Goal: Navigation & Orientation: Understand site structure

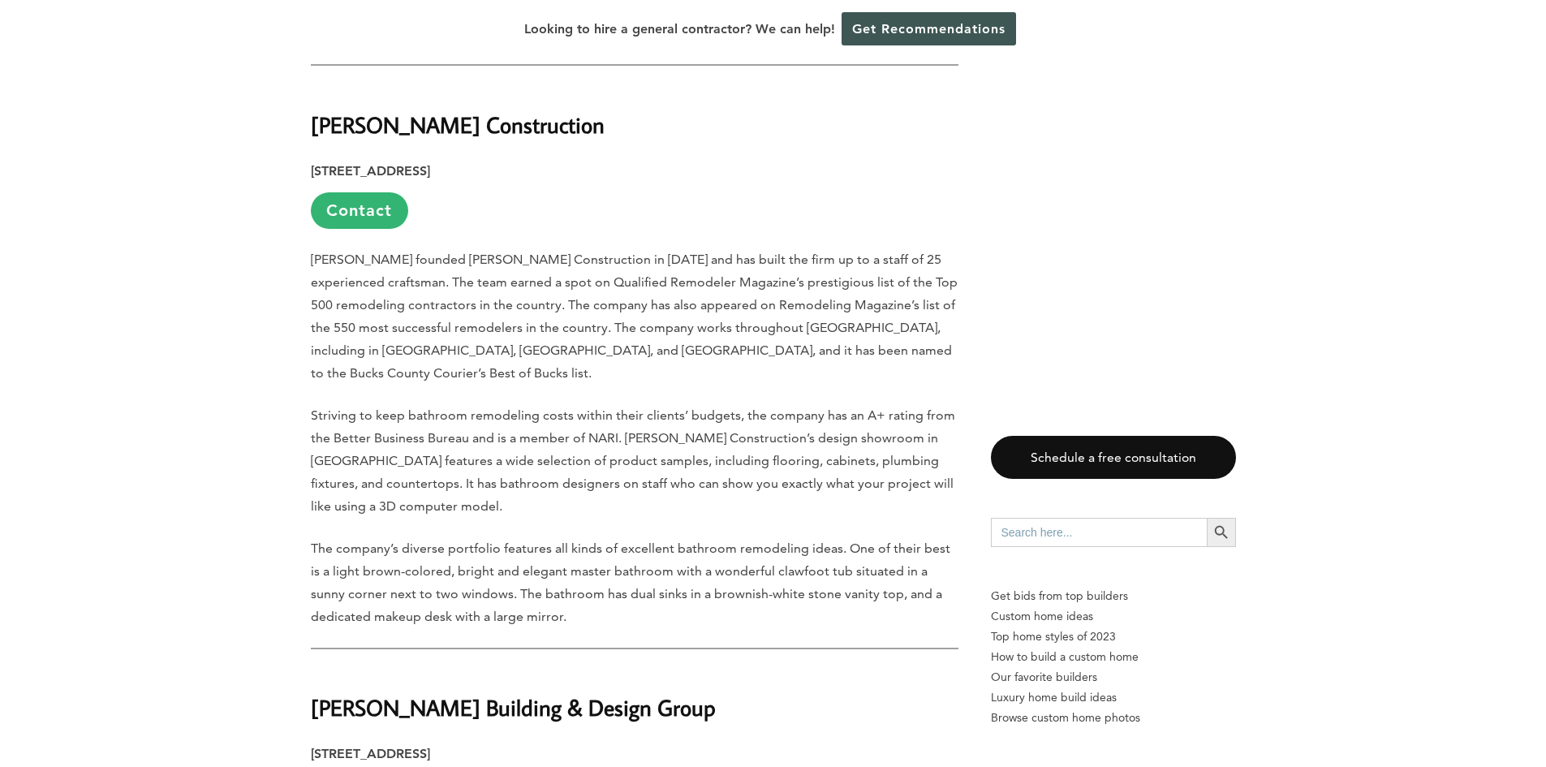
scroll to position [4949, 0]
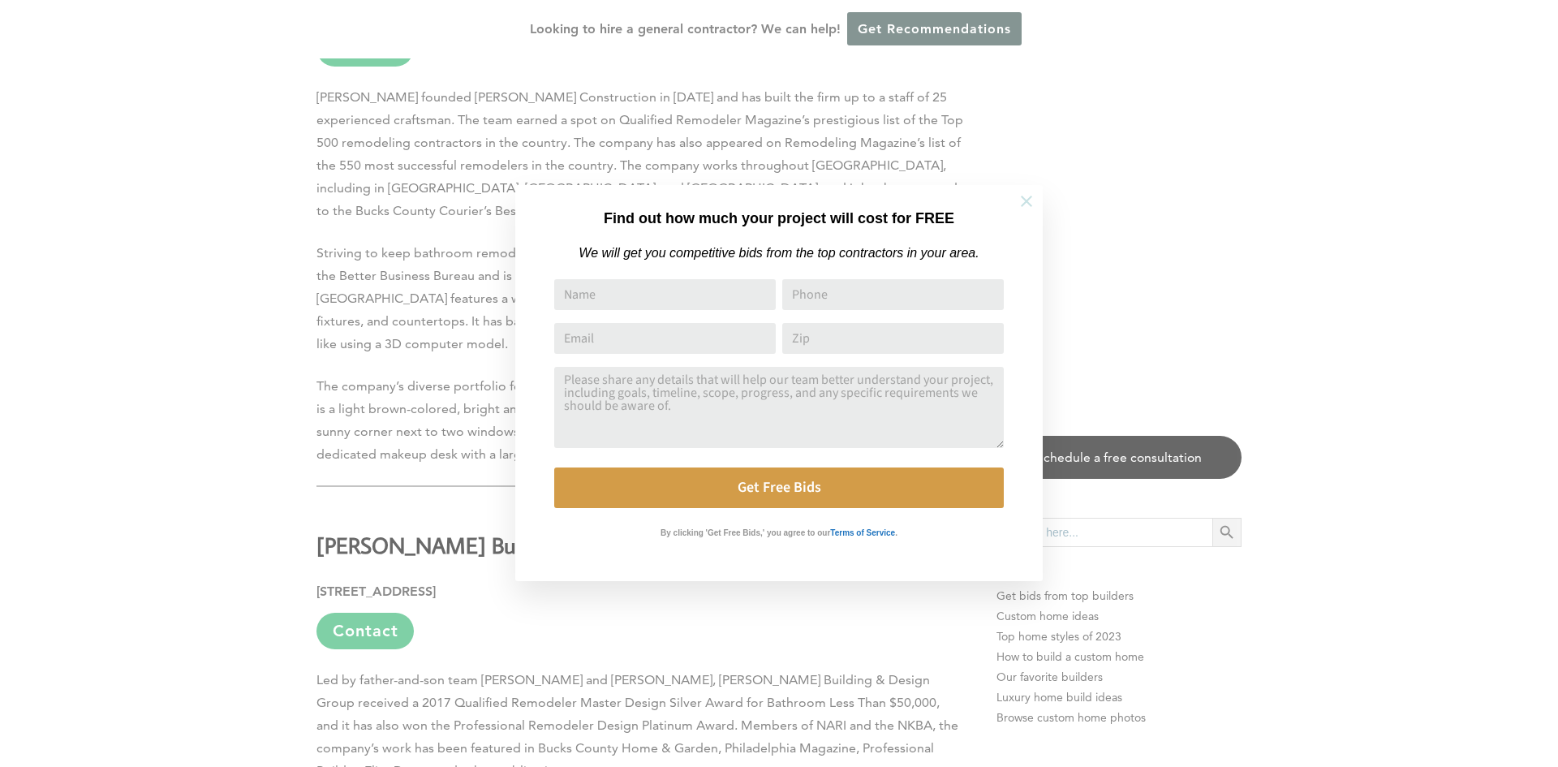
click at [1026, 200] on icon at bounding box center [1026, 201] width 11 height 11
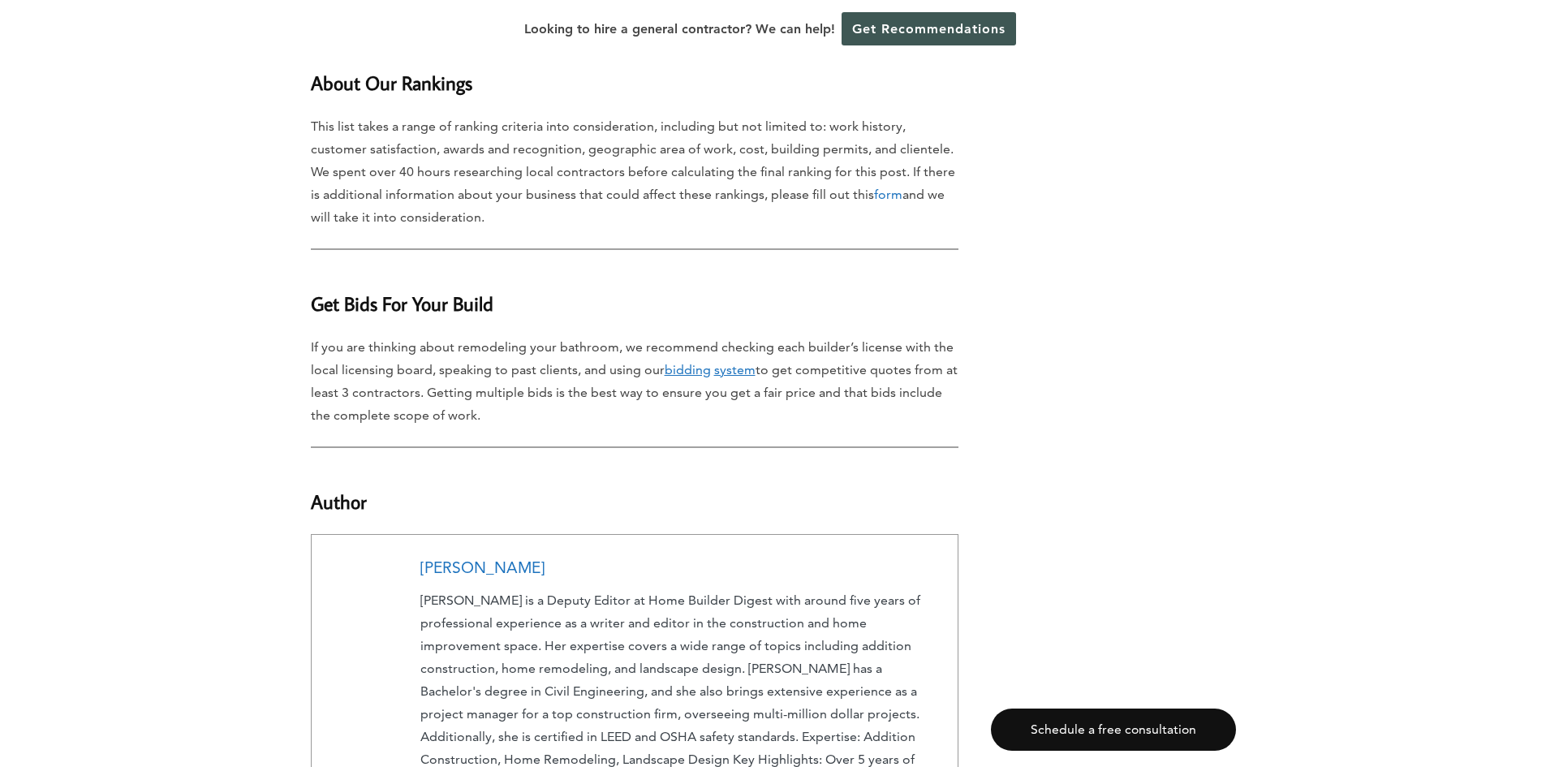
scroll to position [9930, 0]
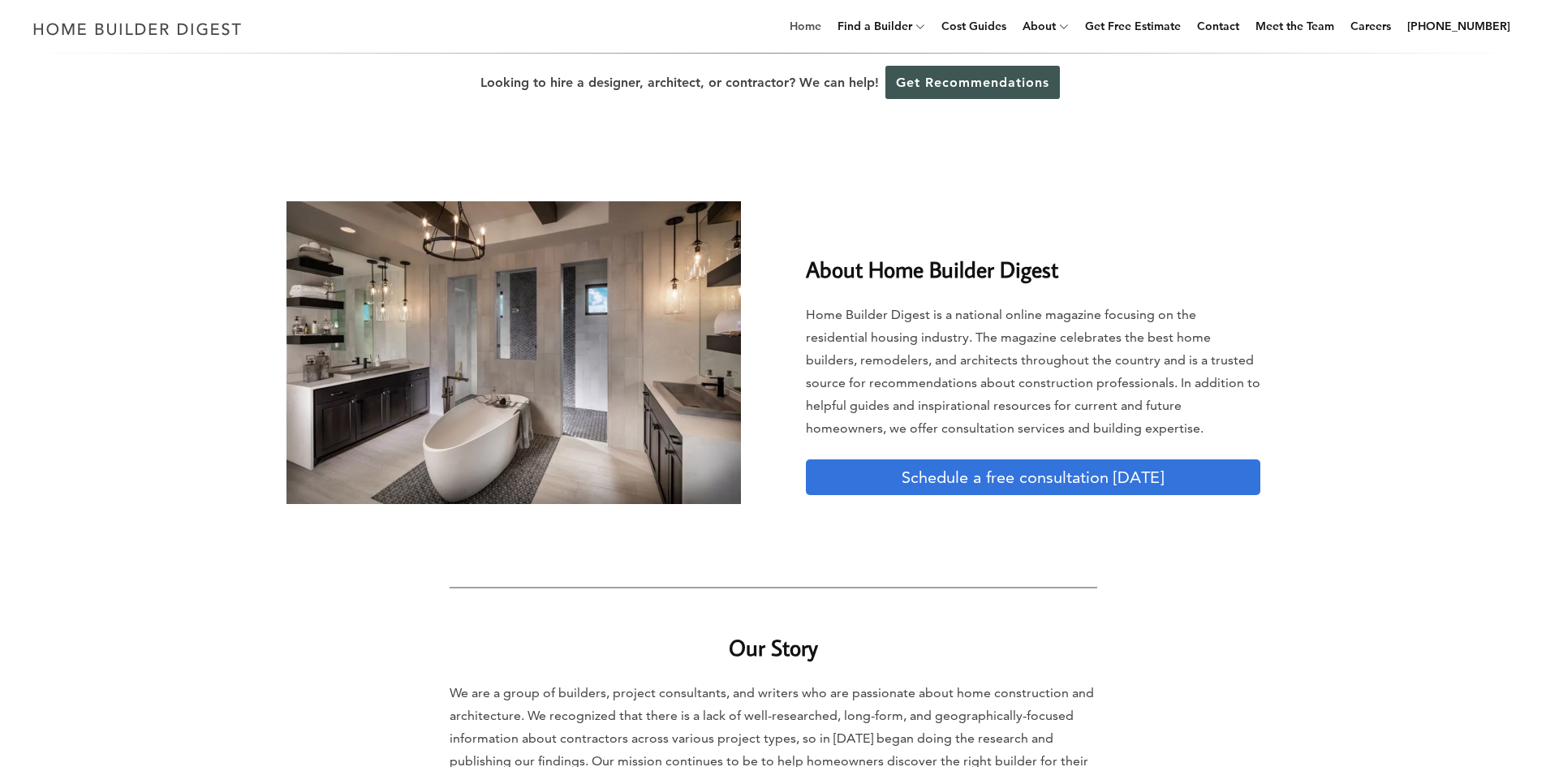
click at [828, 24] on link "Home" at bounding box center [805, 26] width 45 height 52
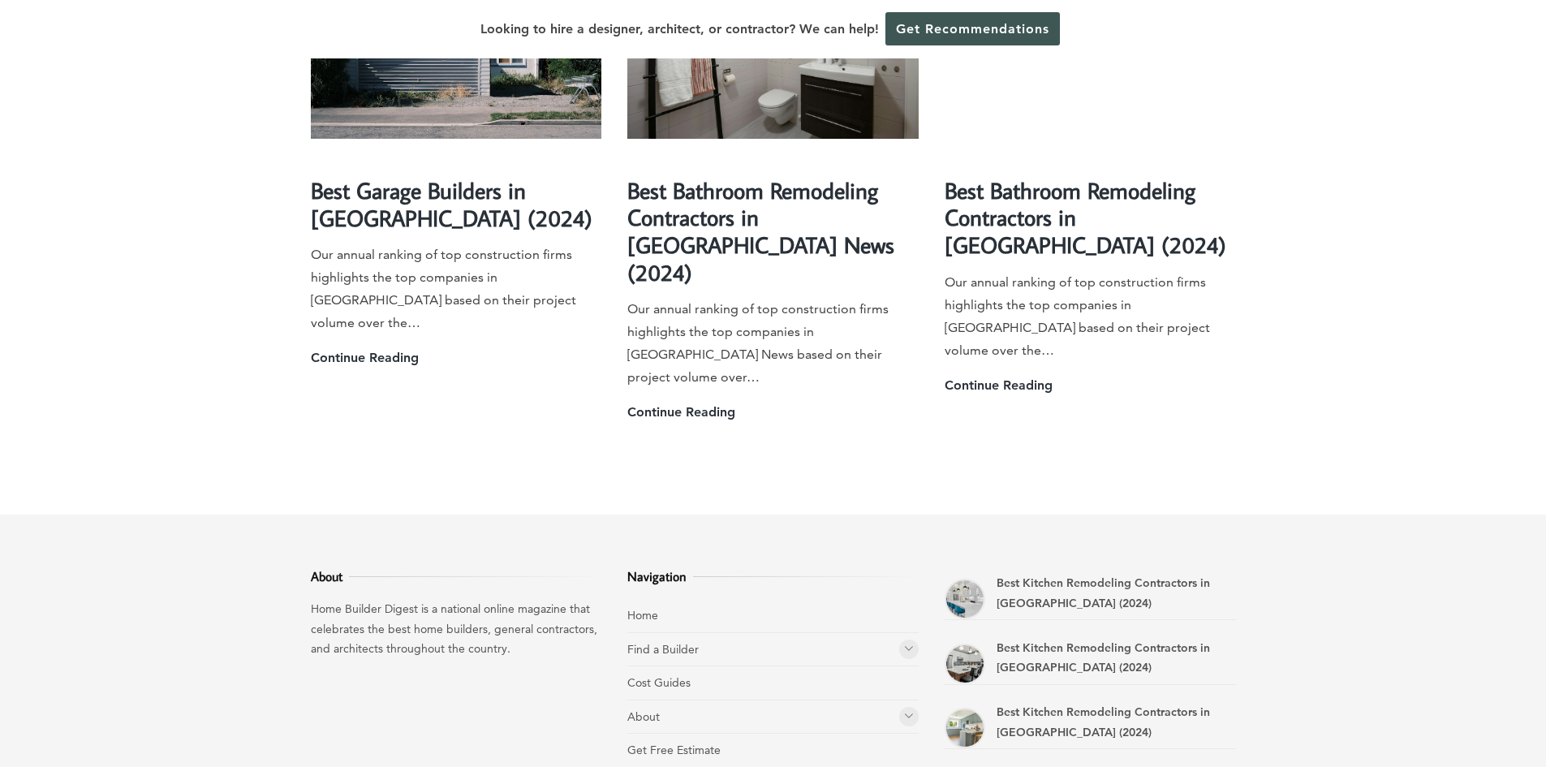
scroll to position [4536, 0]
